Goal: Understand process/instructions: Learn how to perform a task or action

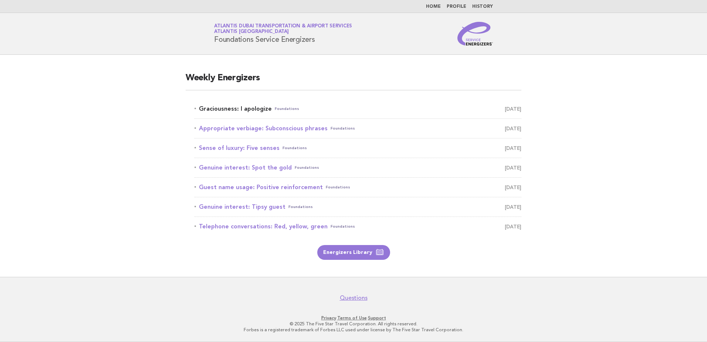
click at [260, 106] on link "Graciousness: I apologize Foundations [DATE]" at bounding box center [357, 109] width 327 height 10
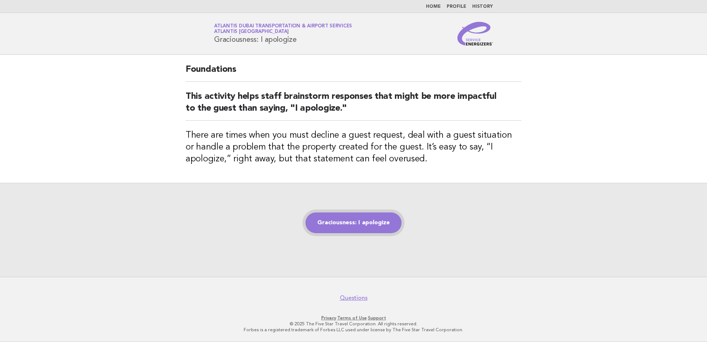
click at [354, 224] on link "Graciousness: I apologize" at bounding box center [353, 222] width 96 height 21
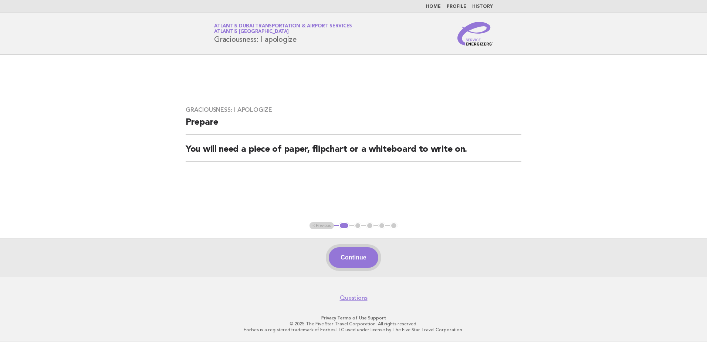
click at [359, 257] on button "Continue" at bounding box center [353, 257] width 49 height 21
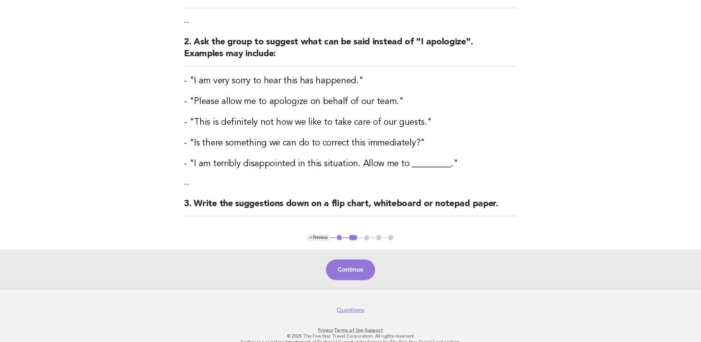
scroll to position [123, 0]
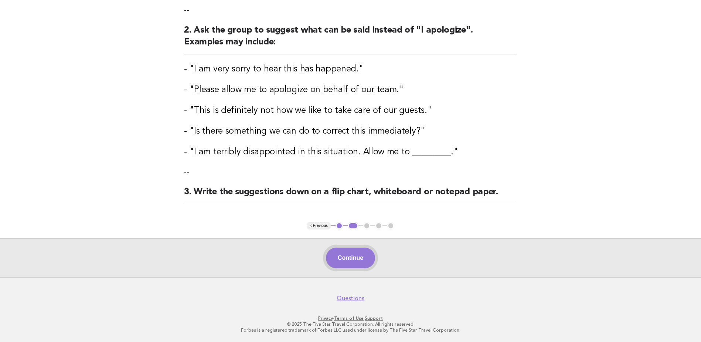
click at [352, 261] on button "Continue" at bounding box center [350, 257] width 49 height 21
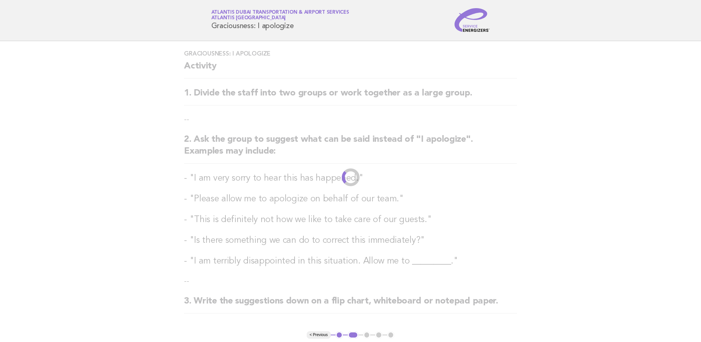
scroll to position [0, 0]
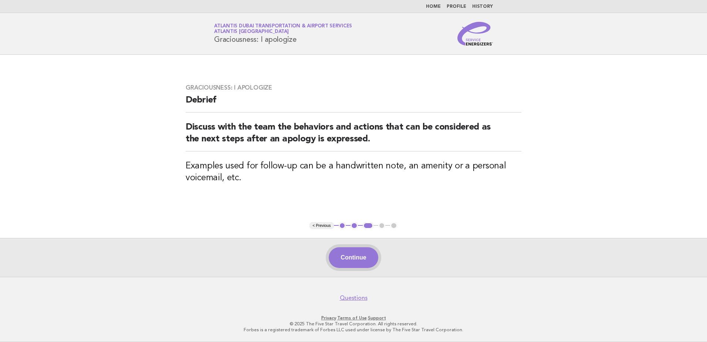
click at [352, 254] on button "Continue" at bounding box center [353, 257] width 49 height 21
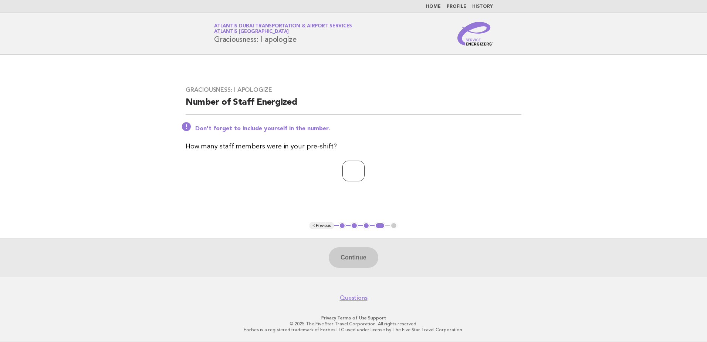
click at [347, 176] on input "number" at bounding box center [353, 170] width 22 height 21
type input "**"
click at [351, 251] on button "Continue" at bounding box center [353, 257] width 49 height 21
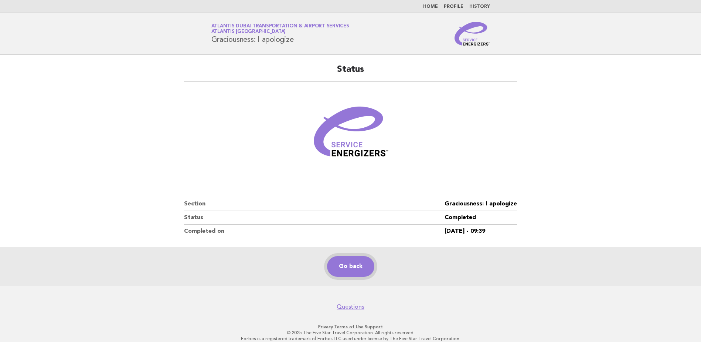
click at [346, 268] on link "Go back" at bounding box center [350, 266] width 47 height 21
